Goal: Transaction & Acquisition: Purchase product/service

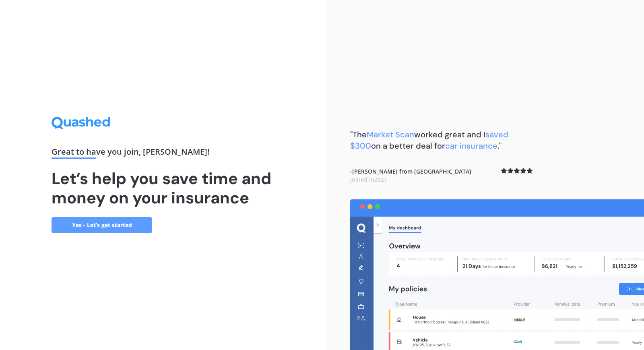
click at [142, 233] on link "Yes - Let’s get started" at bounding box center [102, 225] width 101 height 16
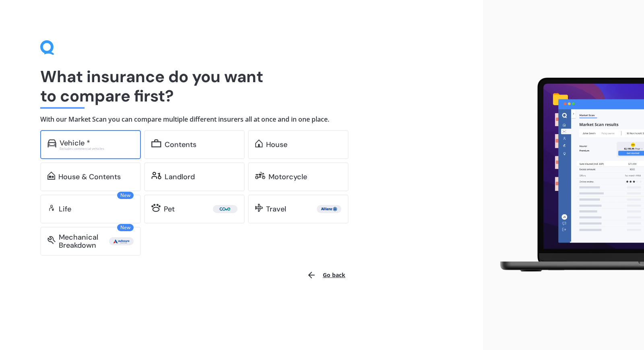
click at [85, 145] on div "Vehicle *" at bounding box center [75, 143] width 31 height 8
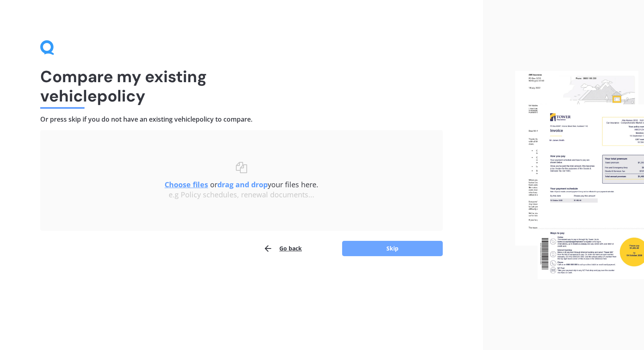
click at [353, 251] on button "Skip" at bounding box center [392, 248] width 101 height 15
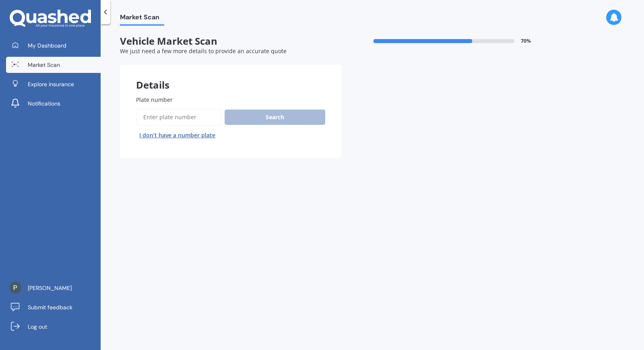
click at [182, 115] on input "Plate number" at bounding box center [178, 117] width 85 height 17
type input "lbg316"
click at [263, 115] on button "Search" at bounding box center [275, 116] width 101 height 15
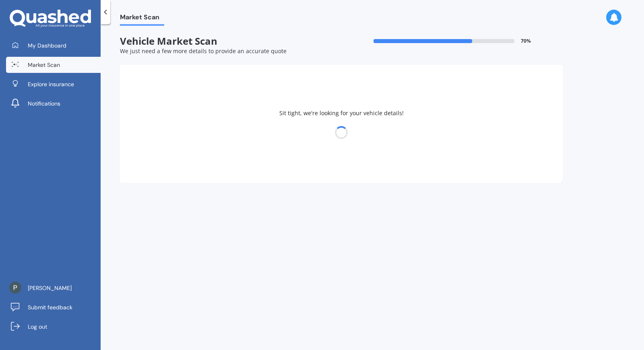
select select "NISSAN"
select select "X-TRAIL"
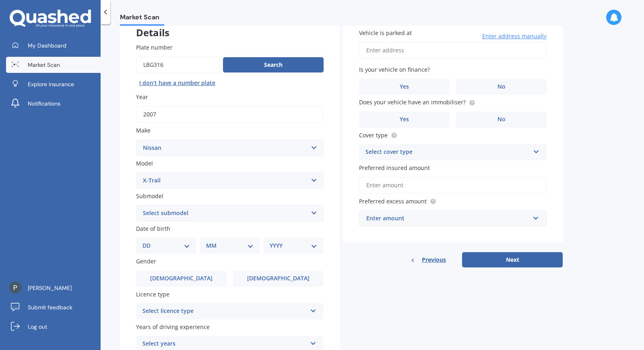
scroll to position [54, 0]
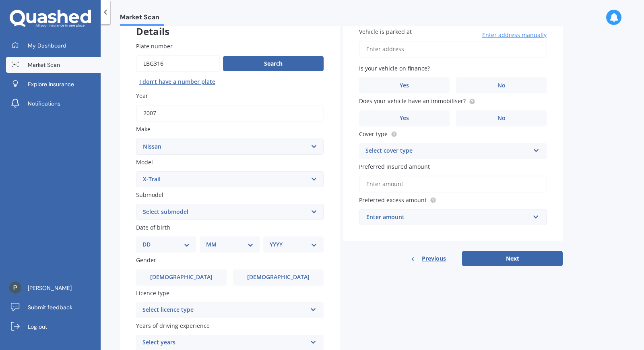
click at [182, 241] on select "DD 01 02 03 04 05 06 07 08 09 10 11 12 13 14 15 16 17 18 19 20 21 22 23 24 25 2…" at bounding box center [165, 244] width 47 height 9
select select "03"
click at [228, 247] on select "MM 01 02 03 04 05 06 07 08 09 10 11 12" at bounding box center [231, 244] width 44 height 9
select select "06"
click at [292, 246] on select "YYYY 2025 2024 2023 2022 2021 2020 2019 2018 2017 2016 2015 2014 2013 2012 2011…" at bounding box center [292, 244] width 44 height 9
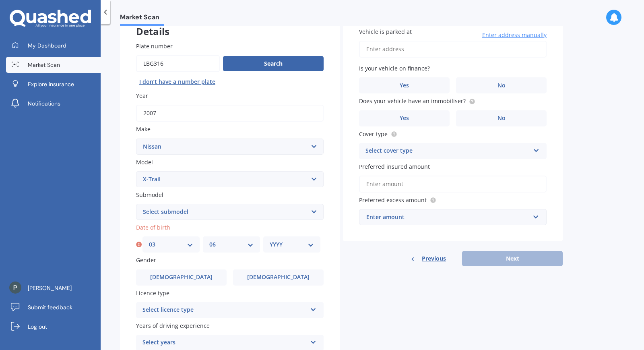
select select "1993"
click at [258, 289] on label "Licence type" at bounding box center [228, 293] width 184 height 8
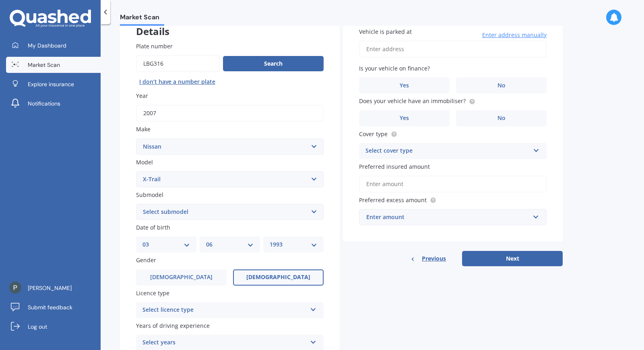
click at [260, 278] on label "[DEMOGRAPHIC_DATA]" at bounding box center [278, 277] width 91 height 16
click at [0, 0] on input "[DEMOGRAPHIC_DATA]" at bounding box center [0, 0] width 0 height 0
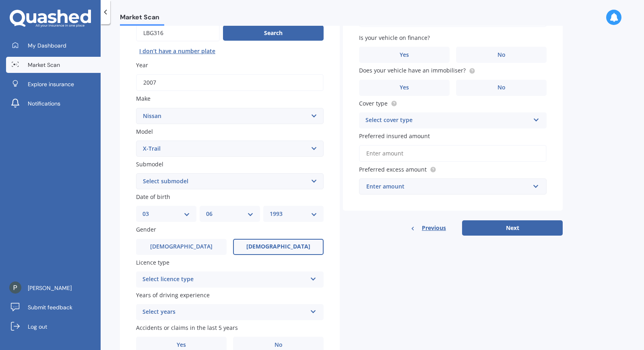
click at [311, 277] on icon at bounding box center [313, 277] width 7 height 6
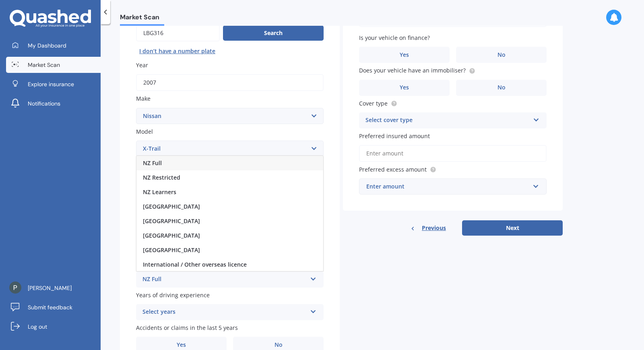
click at [190, 159] on div "NZ Full" at bounding box center [229, 163] width 187 height 14
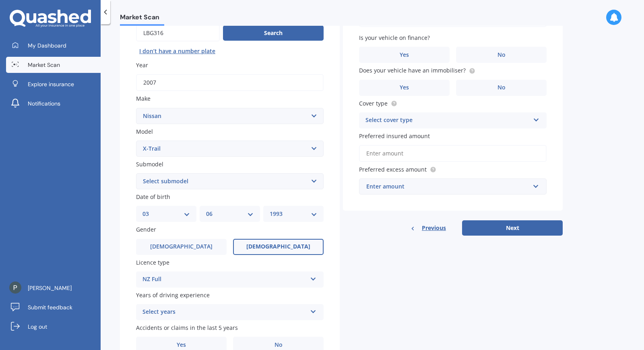
click at [172, 311] on div "Select years" at bounding box center [224, 312] width 164 height 10
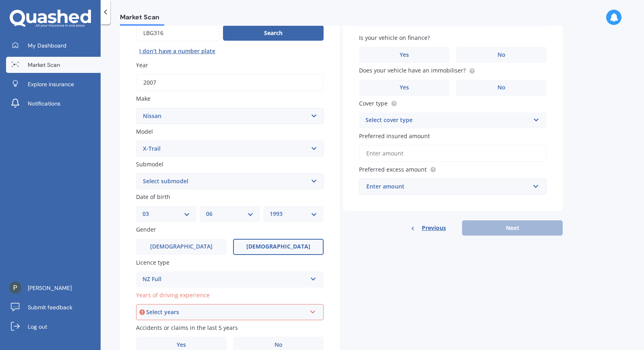
click at [172, 312] on div "Select years" at bounding box center [226, 311] width 160 height 9
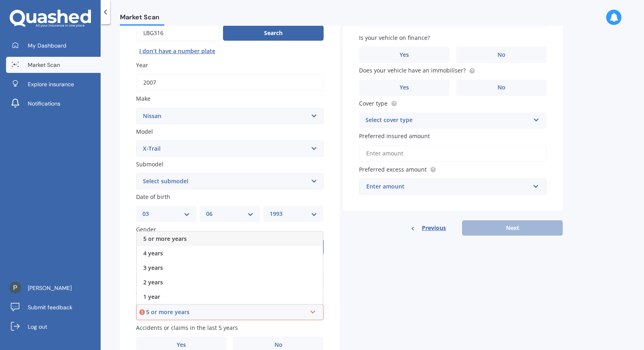
click at [184, 235] on span "5 or more years" at bounding box center [164, 239] width 43 height 8
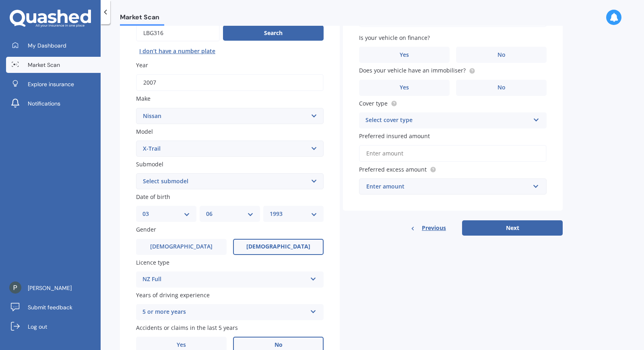
click at [285, 339] on label "No" at bounding box center [278, 344] width 91 height 16
click at [0, 0] on input "No" at bounding box center [0, 0] width 0 height 0
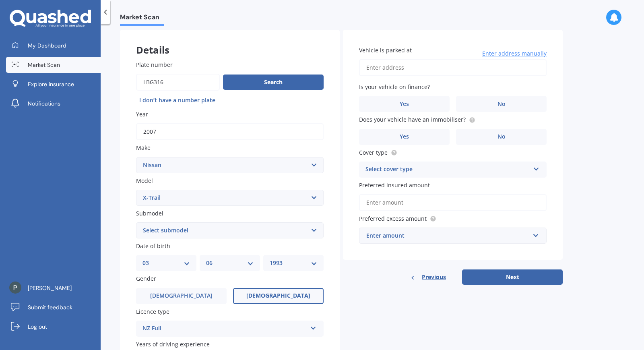
scroll to position [20, 0]
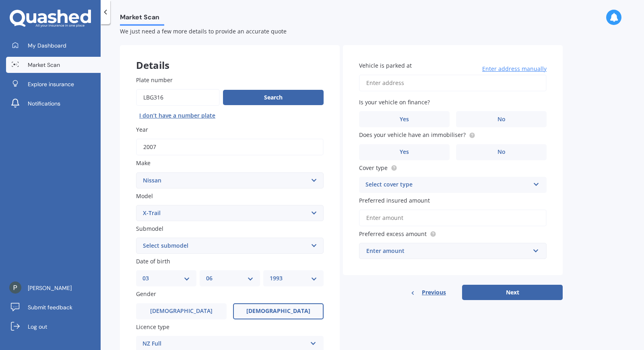
click at [446, 82] on input "Vehicle is parked at" at bounding box center [453, 82] width 188 height 17
type input "[STREET_ADDRESS]"
click at [472, 117] on label "No" at bounding box center [501, 119] width 91 height 16
click at [0, 0] on input "No" at bounding box center [0, 0] width 0 height 0
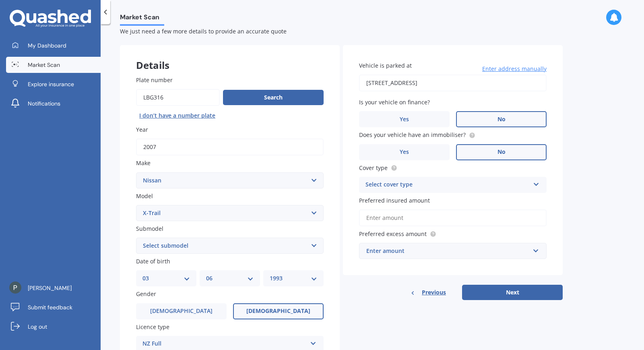
click at [477, 152] on label "No" at bounding box center [501, 152] width 91 height 16
click at [0, 0] on input "No" at bounding box center [0, 0] width 0 height 0
click at [494, 184] on div "Select cover type" at bounding box center [447, 185] width 164 height 10
click at [453, 216] on div "Third Party, Fire & Theft" at bounding box center [452, 215] width 187 height 14
click at [502, 290] on button "Next" at bounding box center [512, 292] width 101 height 15
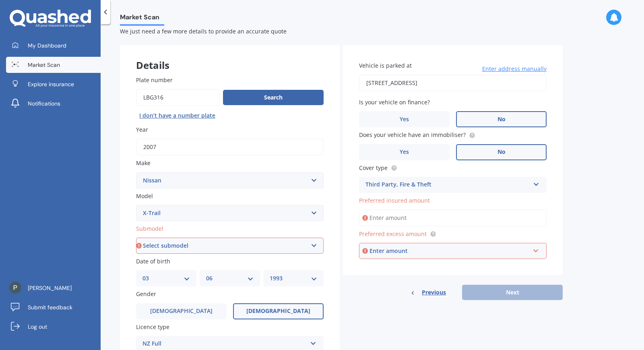
click at [431, 217] on input "Preferred insured amount" at bounding box center [453, 217] width 188 height 17
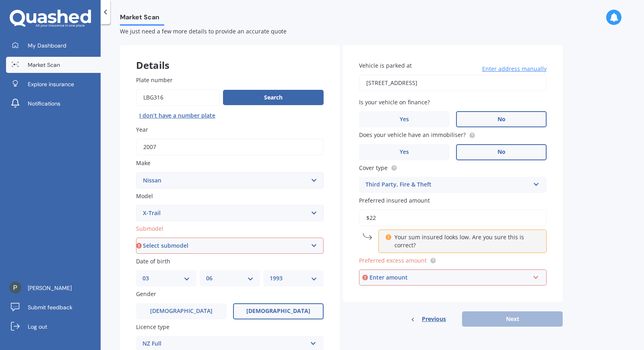
type input "$2"
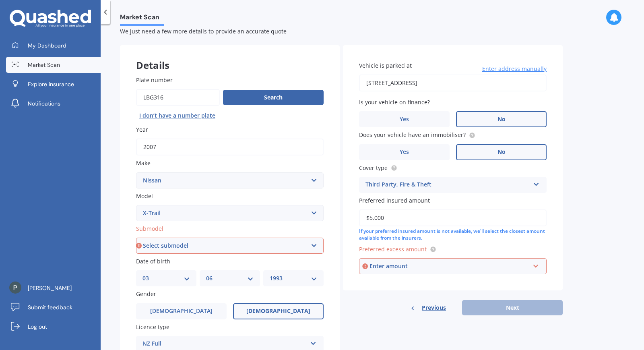
type input "$5,000"
click at [478, 263] on div "Enter amount" at bounding box center [449, 266] width 160 height 9
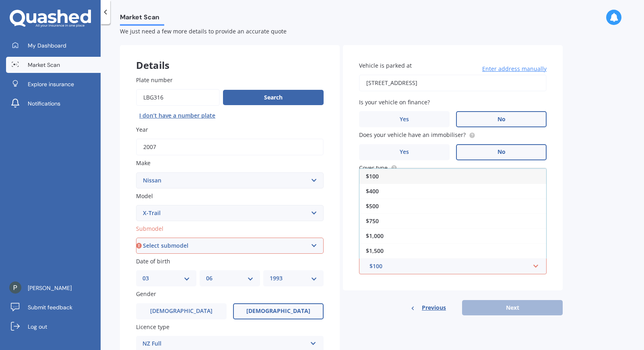
click at [473, 174] on div "$100" at bounding box center [452, 176] width 187 height 15
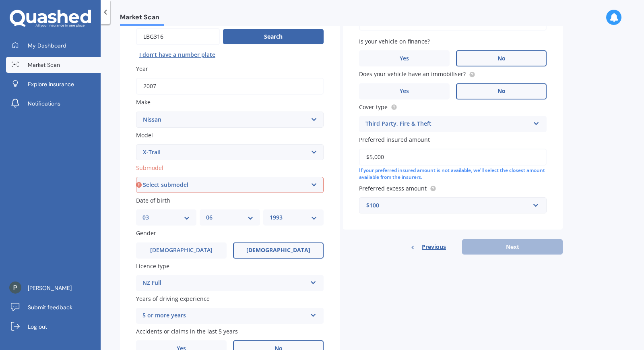
scroll to position [84, 0]
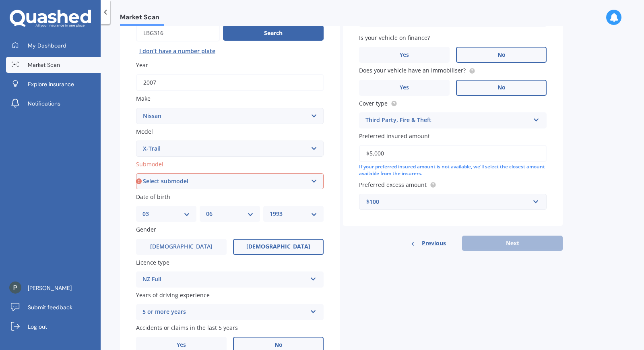
click at [303, 178] on select "Select submodel (All Other) 2000cc Hybrid 2WD non-turbo 4WD 20X Petrol ST ST 4W…" at bounding box center [230, 181] width 188 height 16
select select "(ALL OTHER)"
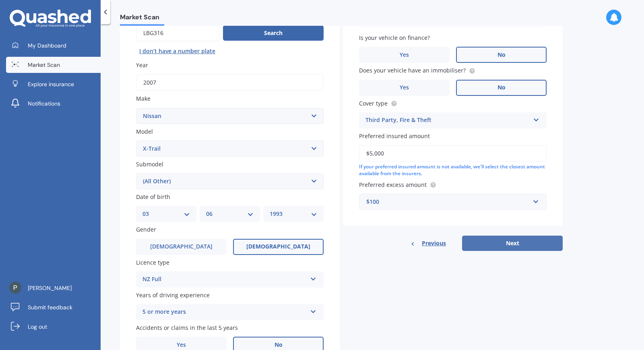
click at [513, 245] on button "Next" at bounding box center [512, 242] width 101 height 15
select select "03"
select select "06"
select select "1993"
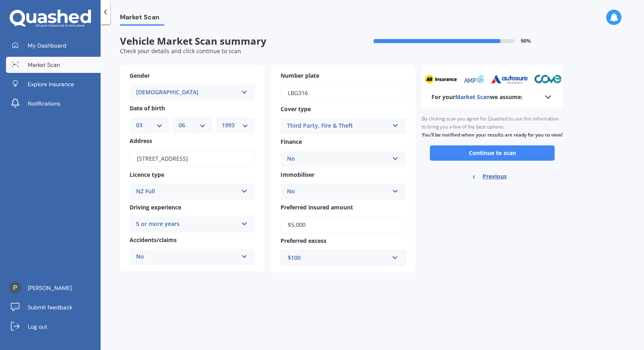
scroll to position [0, 0]
click at [519, 157] on button "Continue to scan" at bounding box center [492, 152] width 125 height 15
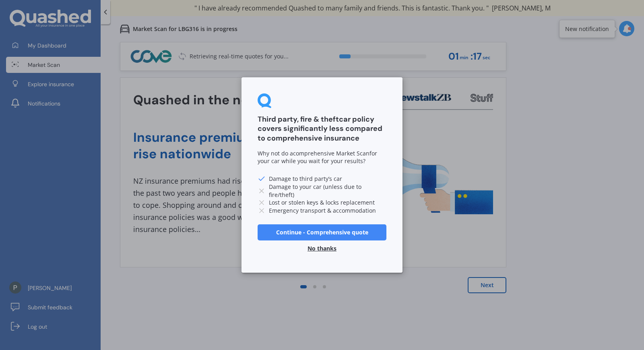
click at [324, 247] on button "No thanks" at bounding box center [322, 248] width 39 height 16
click at [324, 247] on div "Insurance premiums rise nationwide 1 NZ insurance premiums had risen 34% over t…" at bounding box center [313, 181] width 360 height 142
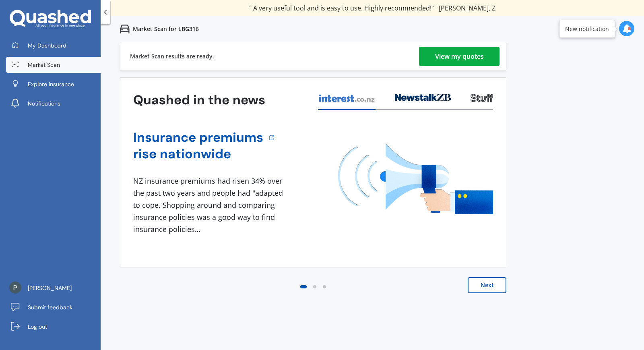
click at [443, 56] on div "View my quotes" at bounding box center [459, 56] width 49 height 19
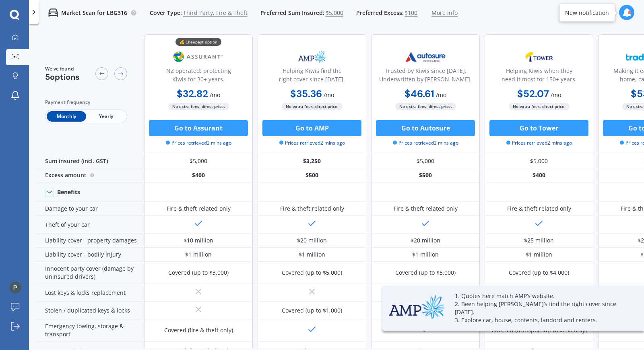
click at [443, 56] on img at bounding box center [425, 57] width 53 height 20
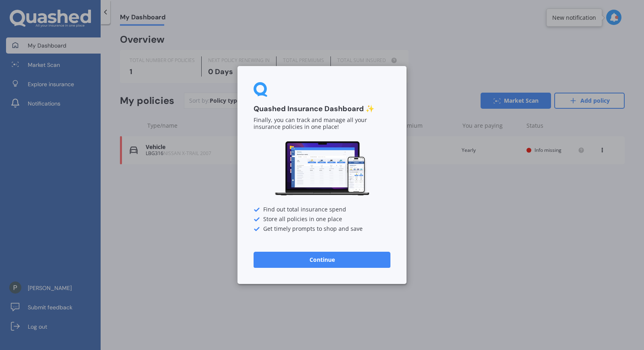
click at [348, 256] on button "Continue" at bounding box center [322, 260] width 137 height 16
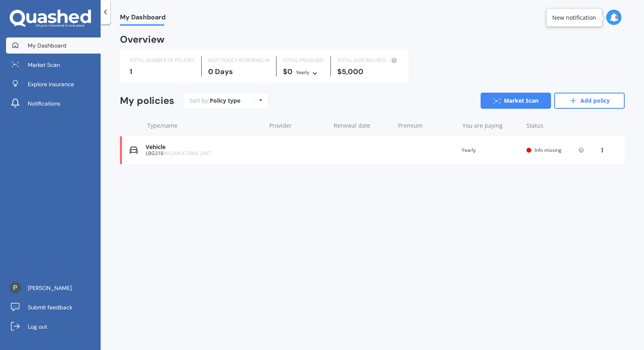
click at [189, 148] on div "Vehicle" at bounding box center [204, 147] width 116 height 7
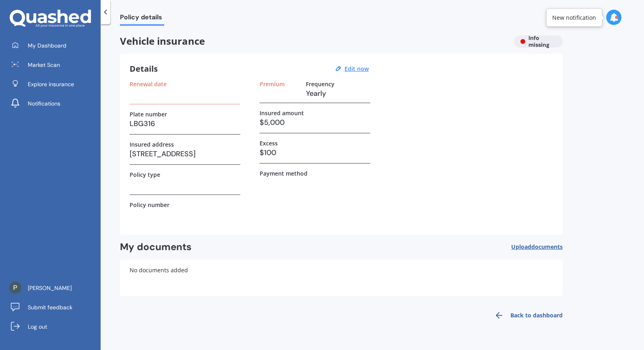
click at [107, 19] on div at bounding box center [106, 12] width 10 height 24
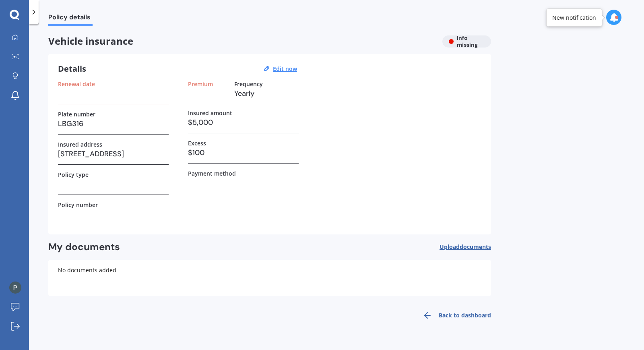
click at [34, 19] on div at bounding box center [34, 12] width 10 height 24
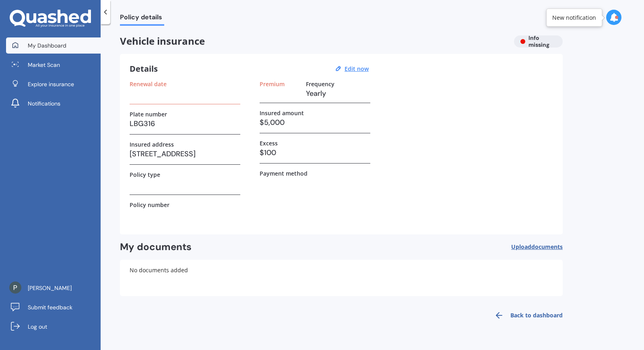
click at [29, 46] on span "My Dashboard" at bounding box center [47, 45] width 39 height 8
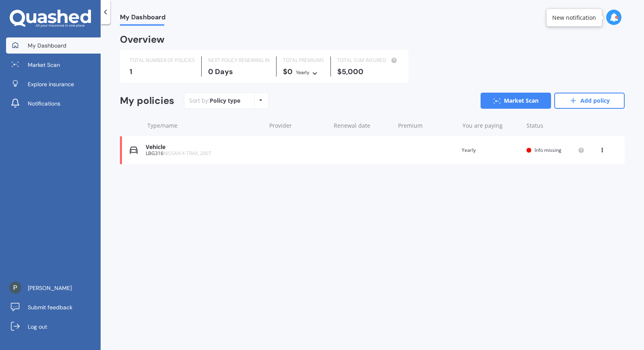
click at [602, 150] on icon at bounding box center [602, 148] width 6 height 5
click at [577, 184] on div "Delete" at bounding box center [585, 181] width 80 height 16
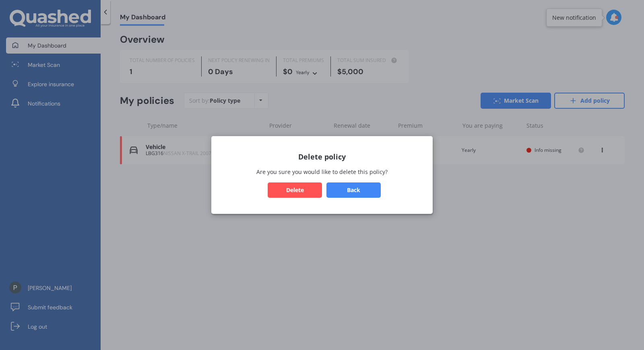
click at [310, 192] on button "Delete" at bounding box center [295, 189] width 54 height 15
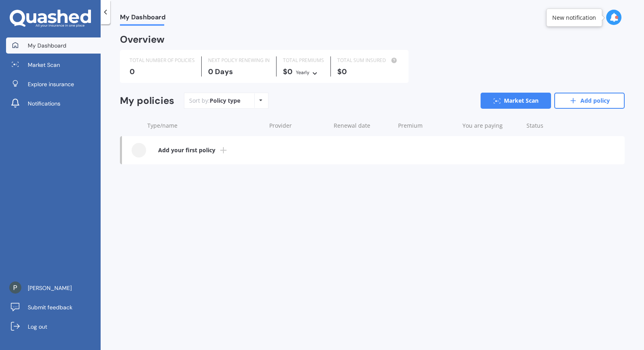
click at [67, 22] on icon at bounding box center [63, 16] width 10 height 13
click at [54, 83] on span "Explore insurance" at bounding box center [51, 84] width 46 height 8
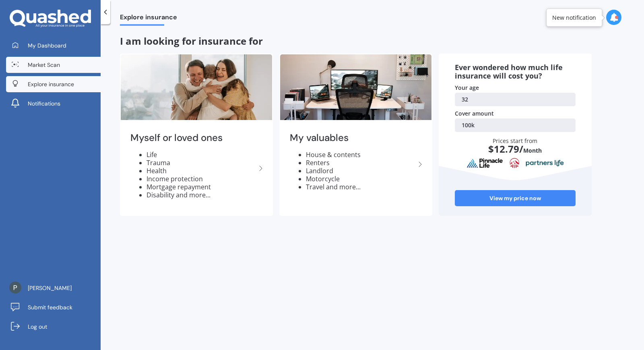
click at [47, 61] on span "Market Scan" at bounding box center [44, 65] width 32 height 8
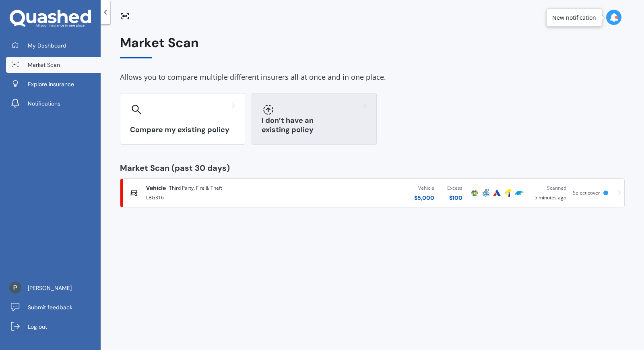
click at [284, 136] on div "I don’t have an existing policy" at bounding box center [314, 119] width 125 height 52
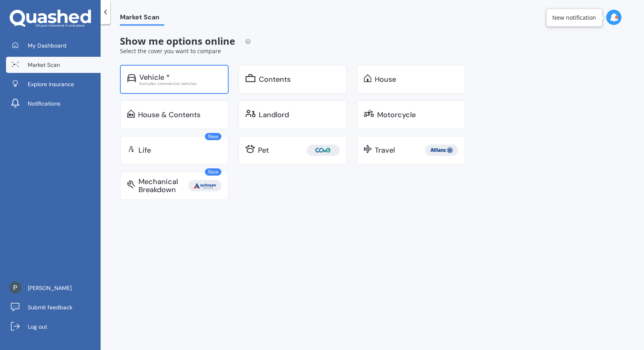
click at [155, 79] on div "Vehicle *" at bounding box center [154, 77] width 31 height 8
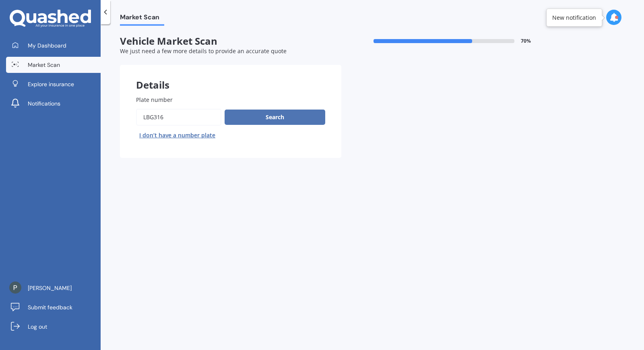
click at [266, 116] on button "Search" at bounding box center [275, 116] width 101 height 15
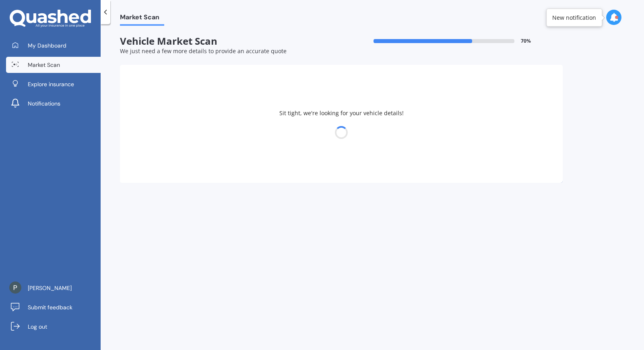
select select "NISSAN"
select select "X-TRAIL"
select select "03"
select select "06"
select select "1993"
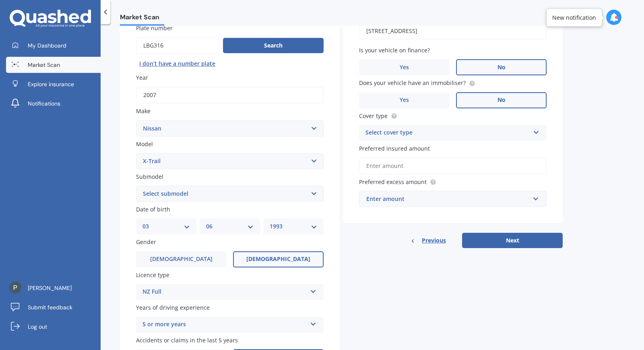
scroll to position [74, 0]
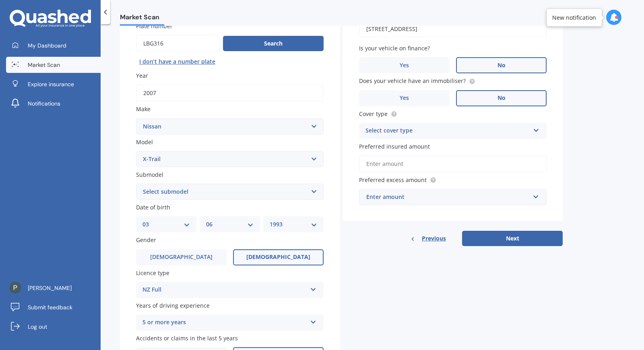
click at [241, 188] on select "Select submodel (All Other) 2000cc Hybrid 2WD non-turbo 4WD 20X Petrol ST ST 4W…" at bounding box center [230, 192] width 188 height 16
select select "(ALL OTHER)"
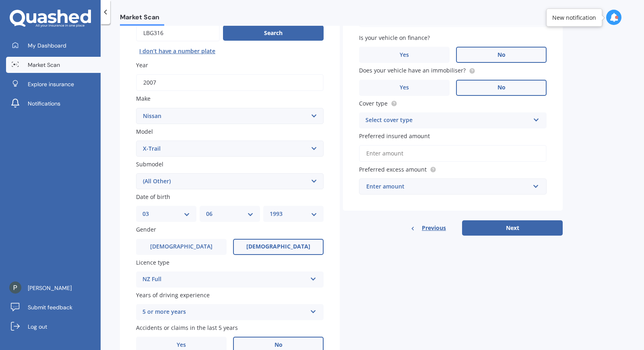
click at [535, 119] on icon at bounding box center [536, 119] width 7 height 6
click at [454, 134] on div "Comprehensive" at bounding box center [452, 136] width 187 height 14
click at [432, 154] on input "Preferred insured amount" at bounding box center [453, 153] width 188 height 17
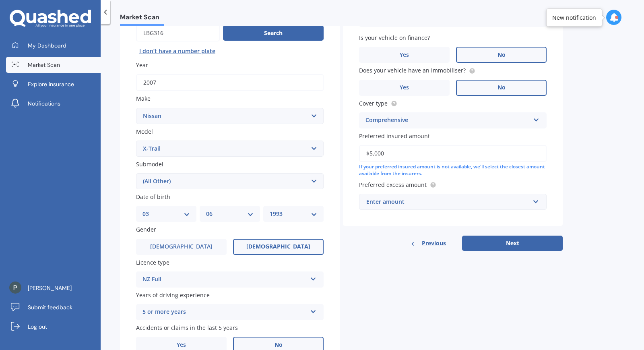
type input "$5,000"
click at [415, 200] on div "Enter amount" at bounding box center [447, 201] width 163 height 9
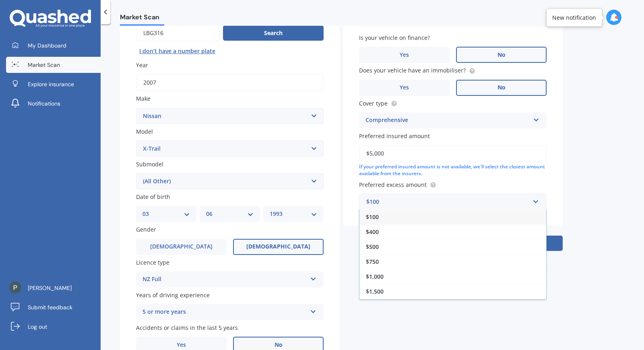
click at [400, 215] on div "$100" at bounding box center [452, 216] width 187 height 15
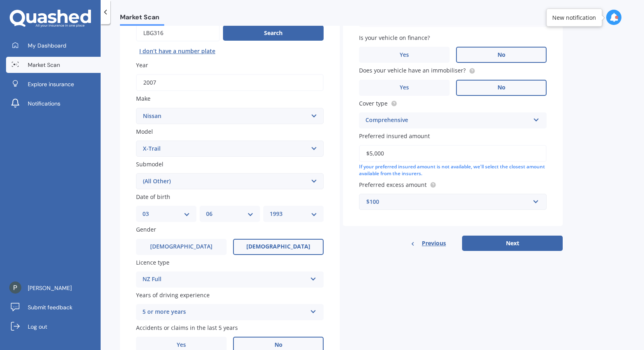
click at [503, 246] on button "Next" at bounding box center [512, 242] width 101 height 15
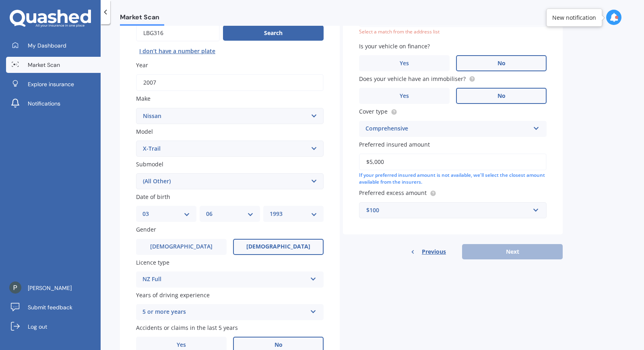
scroll to position [55, 0]
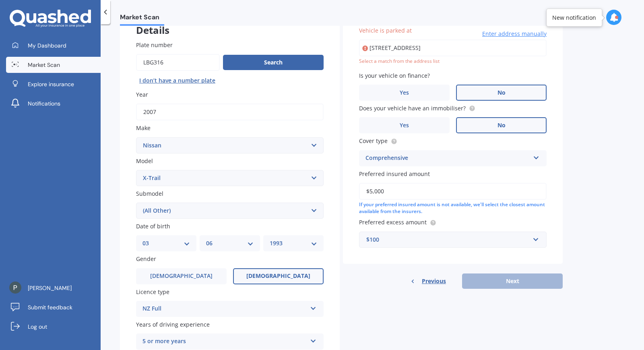
type input "[STREET_ADDRESS]"
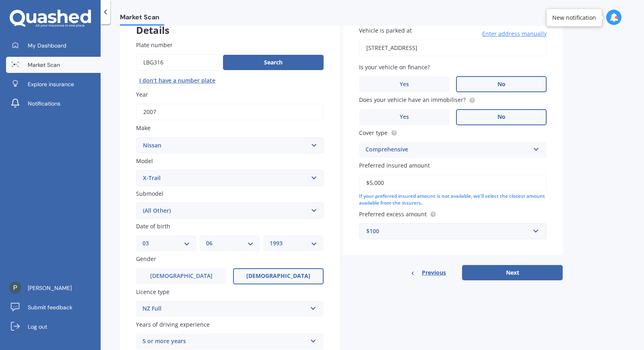
click at [514, 272] on button "Next" at bounding box center [512, 272] width 101 height 15
select select "03"
select select "06"
select select "1993"
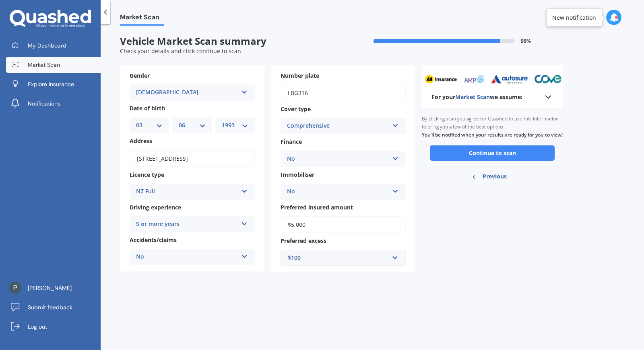
scroll to position [0, 0]
click at [519, 159] on button "Continue to scan" at bounding box center [492, 152] width 125 height 15
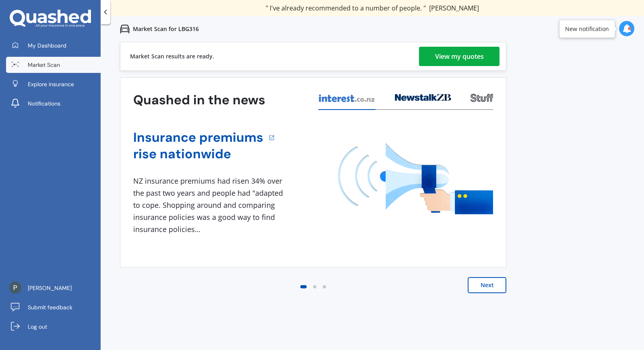
click at [459, 58] on div "View my quotes" at bounding box center [459, 56] width 49 height 19
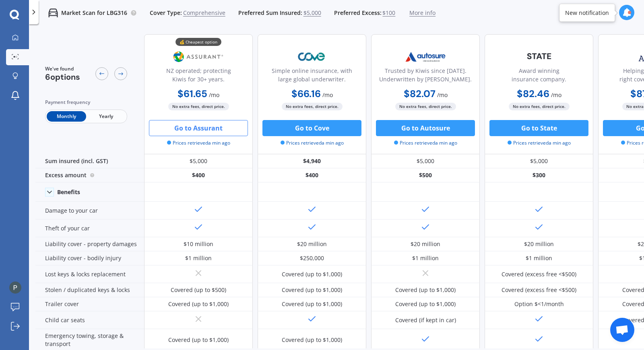
click at [197, 126] on button "Go to Assurant" at bounding box center [198, 128] width 99 height 16
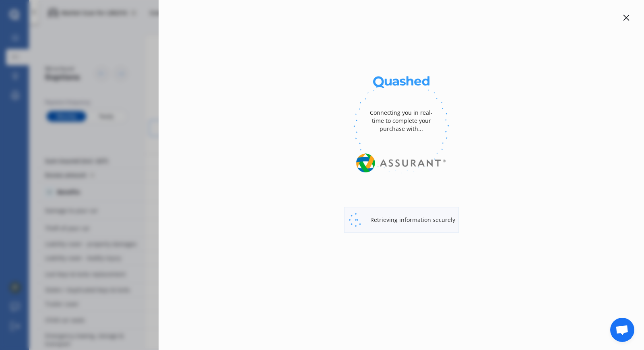
select select "full"
select select "0"
select select "North Shore"
select select "NISSAN"
select select "X-TRAIL"
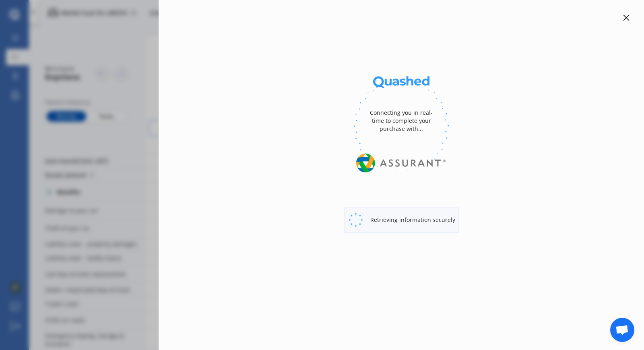
select select "(ALL OTHER)"
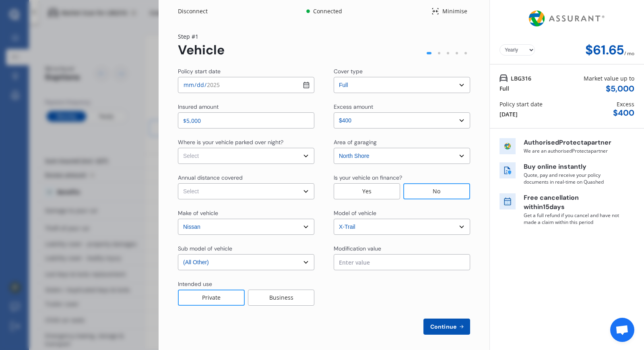
select select "Monthly"
click at [284, 156] on select "Select In a garage On own property On street or road" at bounding box center [246, 156] width 136 height 16
select select "On own property"
click at [272, 192] on select "Select Low (less than 15,000km per year) Average (15,000-30,000km per year) Hig…" at bounding box center [246, 191] width 136 height 16
click at [353, 278] on div "Policy start date [DATE] Cover type Select cover type 3rd Party 3rd Party Fire …" at bounding box center [324, 200] width 292 height 267
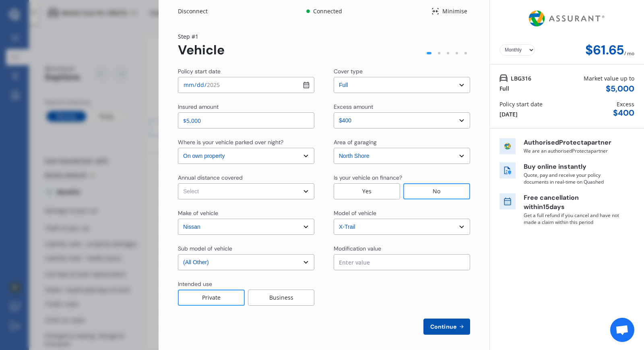
click at [279, 194] on select "Select Low (less than 15,000km per year) Average (15,000-30,000km per year) Hig…" at bounding box center [246, 191] width 136 height 16
select select "20000"
click at [439, 324] on span "Continue" at bounding box center [443, 326] width 29 height 6
select select "Miss"
select select "03"
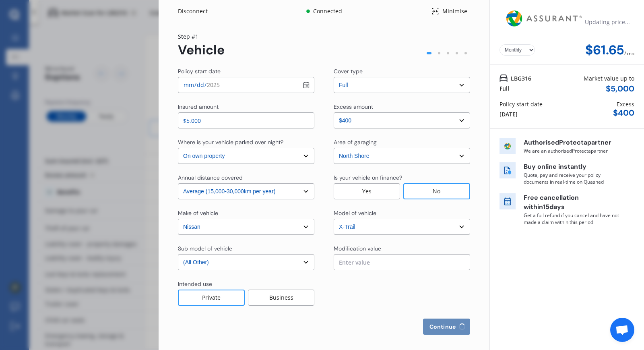
select select "06"
select select "1993"
select select "full"
select select "more than 4 years"
select select "[GEOGRAPHIC_DATA]"
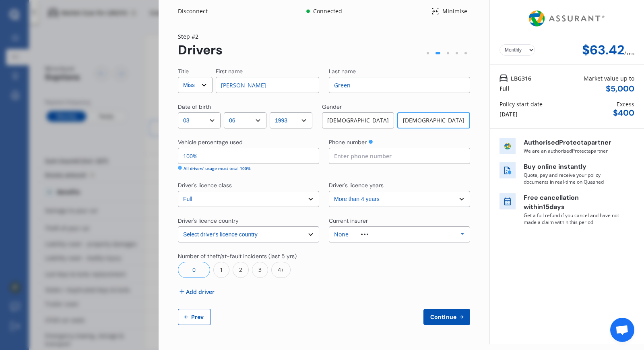
click at [380, 153] on input at bounding box center [399, 156] width 141 height 16
type input "02102969193"
click at [466, 204] on select "Select driver's licence years Less than 1 year 1-2 years 2-4 years More than 4 …" at bounding box center [399, 199] width 141 height 16
click at [424, 271] on div at bounding box center [399, 265] width 141 height 26
click at [447, 316] on span "Continue" at bounding box center [443, 317] width 29 height 6
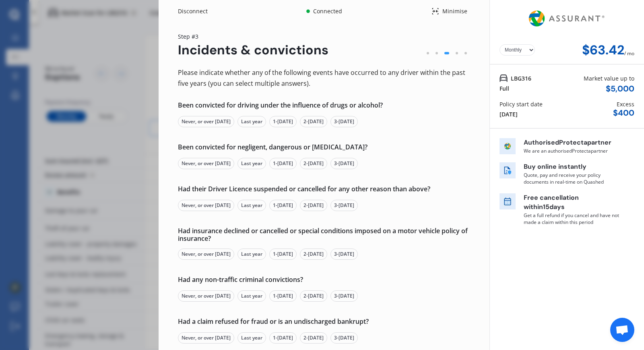
click at [216, 125] on div "Never, or over [DATE]" at bounding box center [206, 121] width 56 height 11
click at [202, 164] on div "Never, or over [DATE]" at bounding box center [206, 163] width 56 height 11
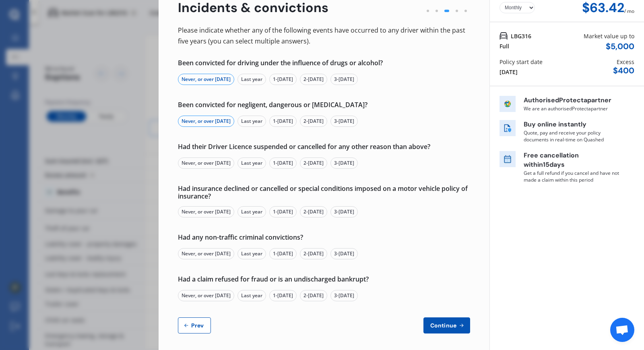
scroll to position [45, 0]
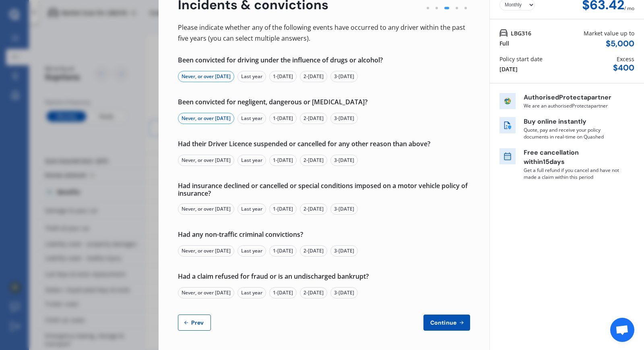
click at [191, 161] on div "Never, or over [DATE]" at bounding box center [206, 160] width 56 height 11
click at [194, 212] on div "Never, or over [DATE]" at bounding box center [206, 208] width 56 height 11
click at [191, 250] on div "Never, or over [DATE]" at bounding box center [206, 250] width 56 height 11
click at [190, 293] on div "Never, or over [DATE]" at bounding box center [206, 292] width 56 height 11
click at [449, 327] on button "Continue" at bounding box center [446, 322] width 47 height 16
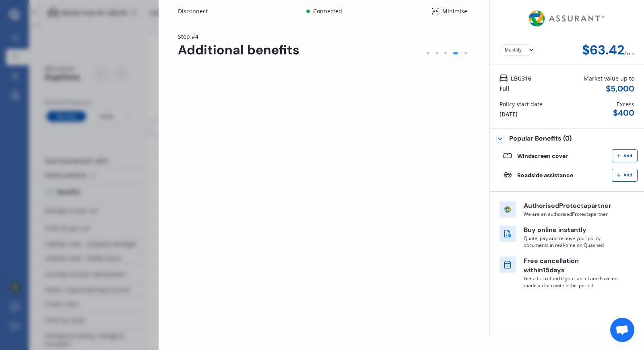
scroll to position [0, 0]
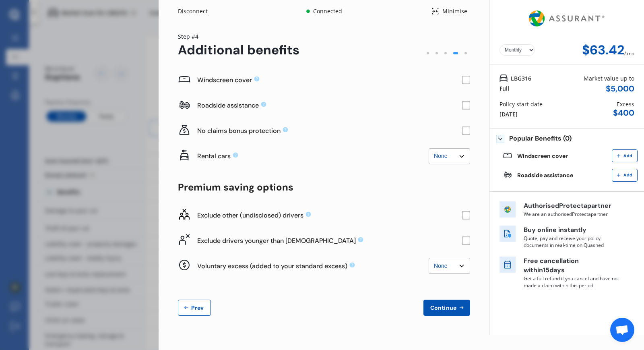
click at [462, 105] on rect at bounding box center [466, 105] width 8 height 8
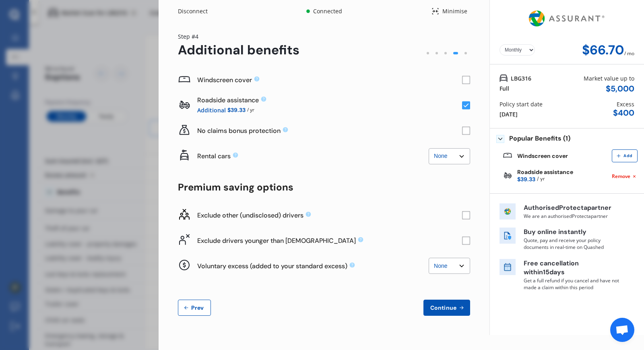
click at [467, 238] on rect at bounding box center [466, 240] width 8 height 8
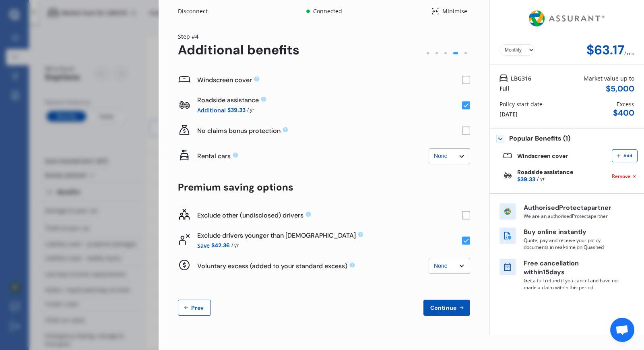
click at [467, 212] on rect at bounding box center [466, 215] width 8 height 8
click at [466, 215] on rect at bounding box center [466, 215] width 8 height 8
click at [463, 211] on rect at bounding box center [466, 215] width 8 height 8
click at [464, 213] on rect at bounding box center [466, 215] width 8 height 8
click at [430, 310] on span "Continue" at bounding box center [443, 307] width 29 height 6
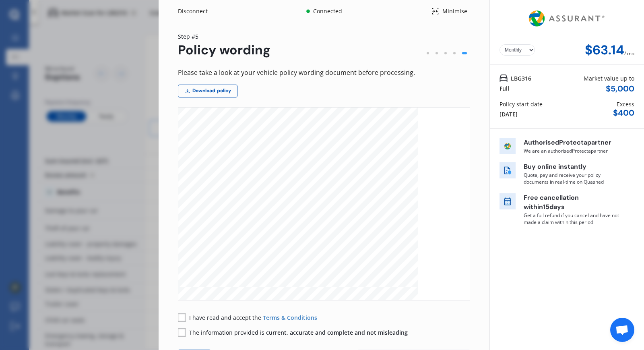
scroll to position [158, 0]
click at [180, 318] on rect at bounding box center [182, 317] width 8 height 8
click at [178, 333] on rect at bounding box center [182, 332] width 8 height 8
click at [204, 89] on link "Download policy" at bounding box center [208, 91] width 60 height 13
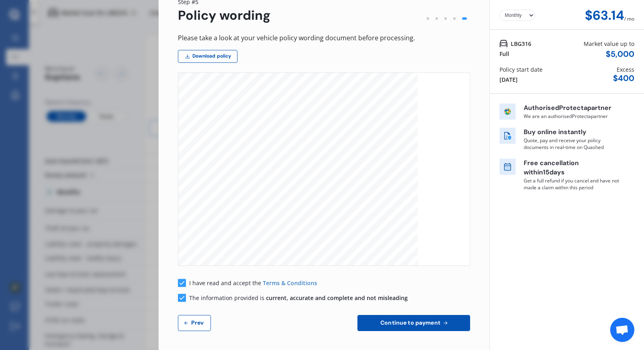
scroll to position [3531, 0]
click at [420, 326] on span "Continue to payment" at bounding box center [410, 322] width 63 height 6
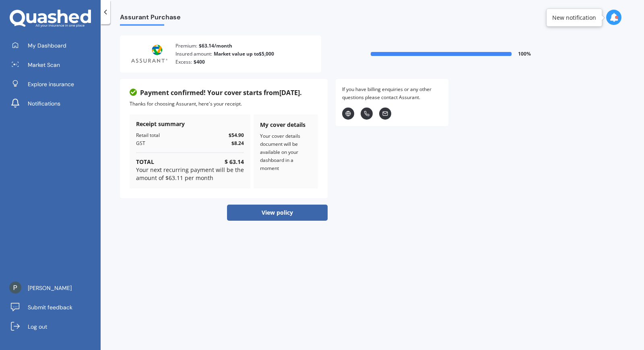
click at [281, 216] on button "View policy" at bounding box center [277, 212] width 101 height 16
